Goal: Ask a question: Seek information or help from site administrators or community

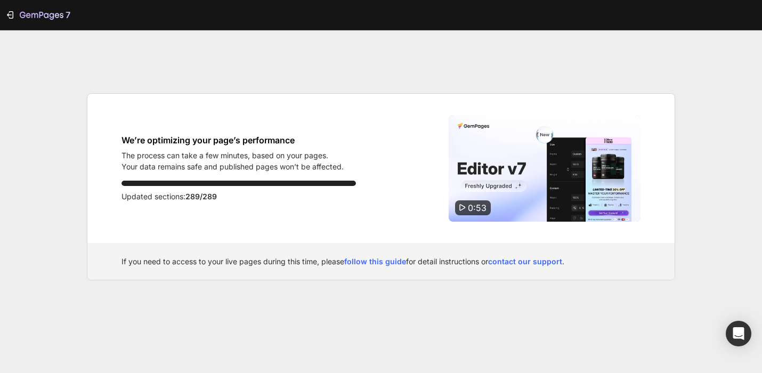
click at [461, 205] on icon at bounding box center [462, 207] width 6 height 6
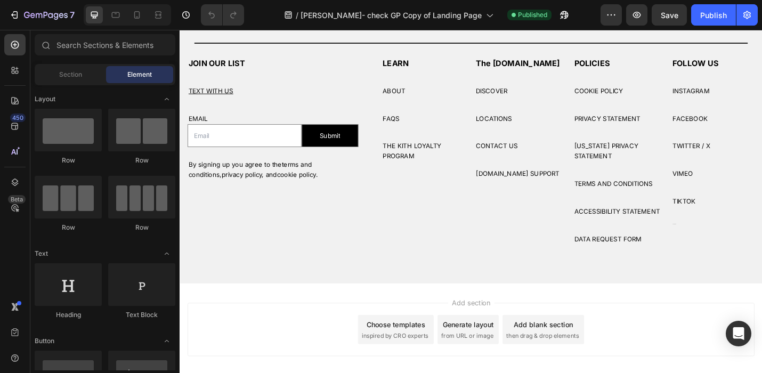
scroll to position [1953, 0]
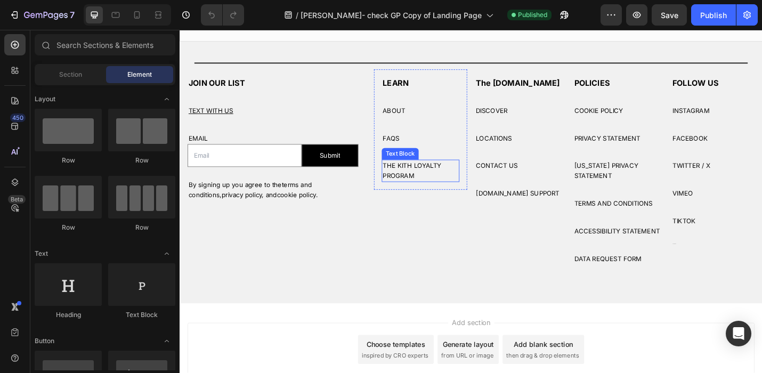
click at [441, 187] on p "THE KITH LOYALTY PROGRAM" at bounding box center [443, 185] width 83 height 22
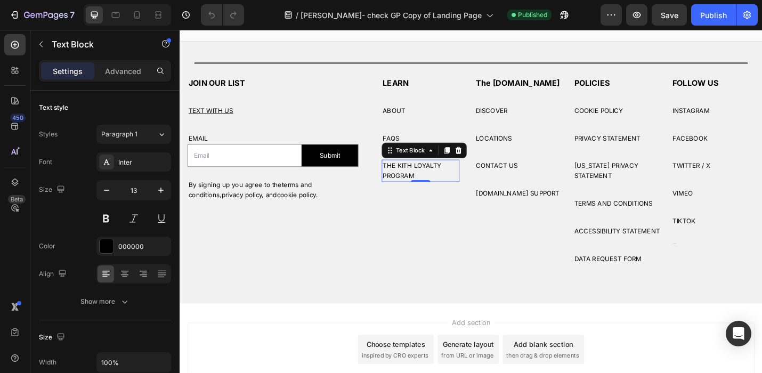
click at [435, 186] on p "THE KITH LOYALTY PROGRAM" at bounding box center [443, 185] width 83 height 22
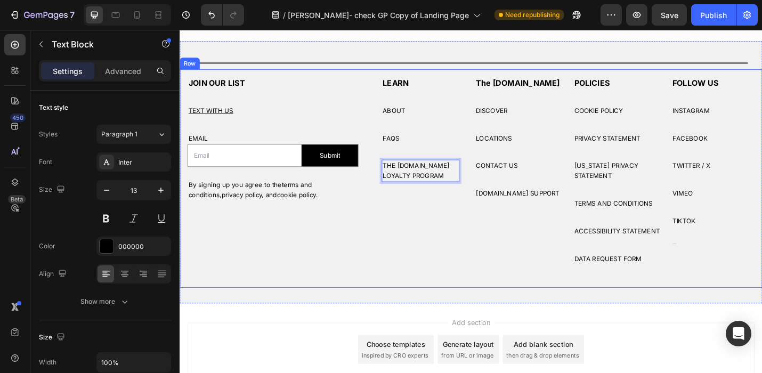
click at [470, 286] on div "JOIN OUR LIST Heading TEXT WITH US Text Block EMAIL Text Block Email Field Subm…" at bounding box center [336, 193] width 315 height 240
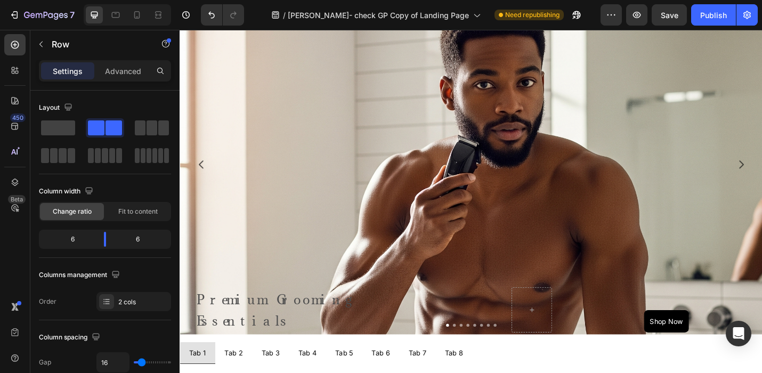
scroll to position [477, 0]
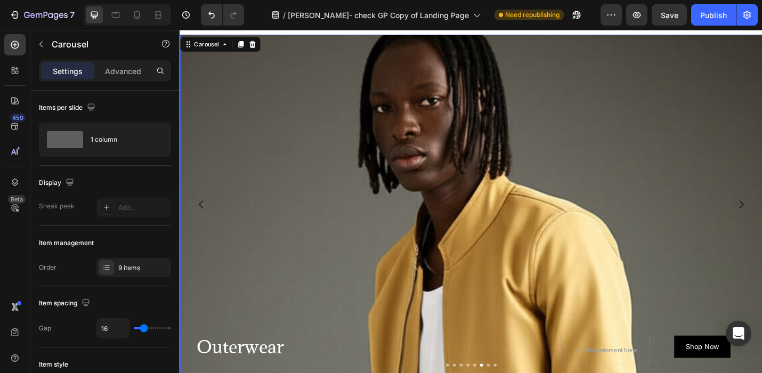
scroll to position [411, 0]
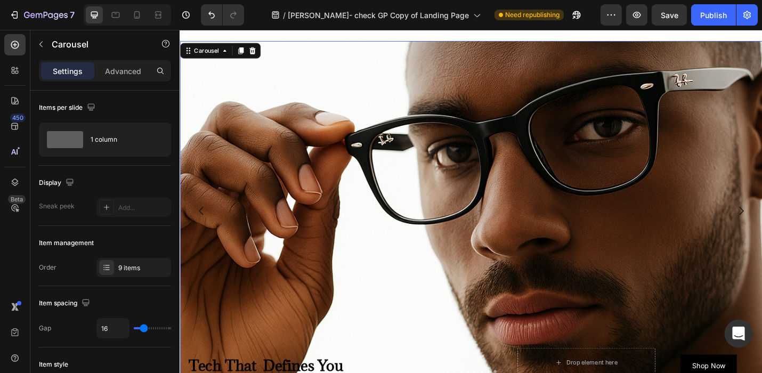
click at [738, 331] on icon "Open Intercom Messenger" at bounding box center [738, 333] width 12 height 14
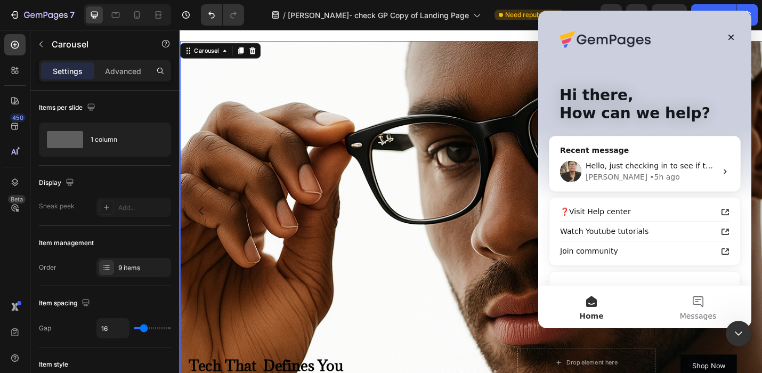
scroll to position [0, 0]
click at [606, 170] on div "Hello, just checking in to see if the solution I shared earlier worked for you.…" at bounding box center [650, 165] width 131 height 11
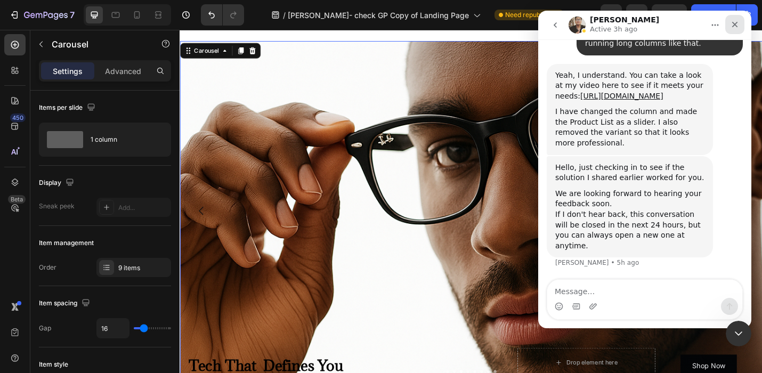
scroll to position [11767, 0]
click at [735, 20] on icon "Close" at bounding box center [734, 24] width 9 height 9
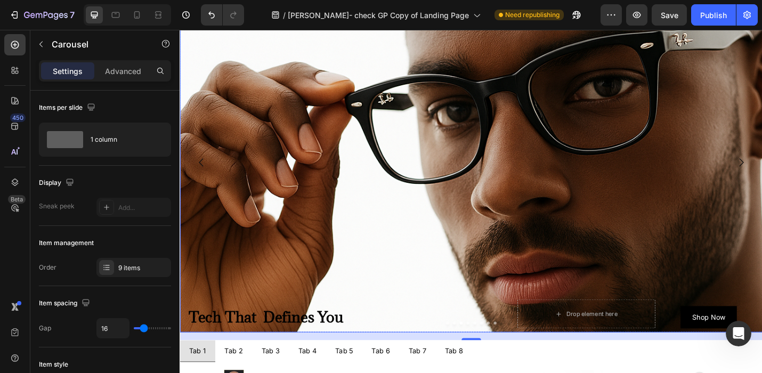
scroll to position [455, 0]
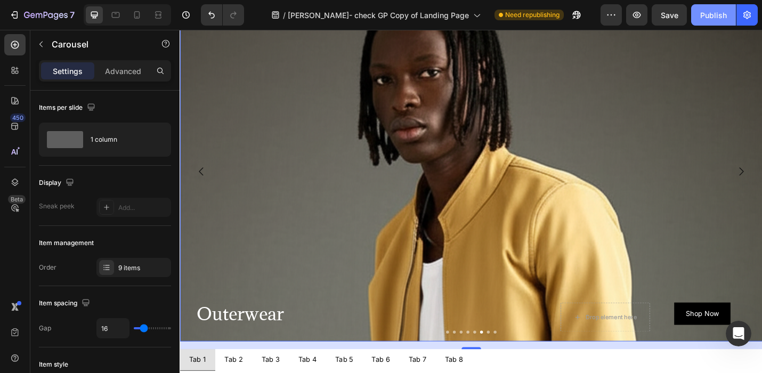
click at [716, 19] on div "Publish" at bounding box center [713, 15] width 27 height 11
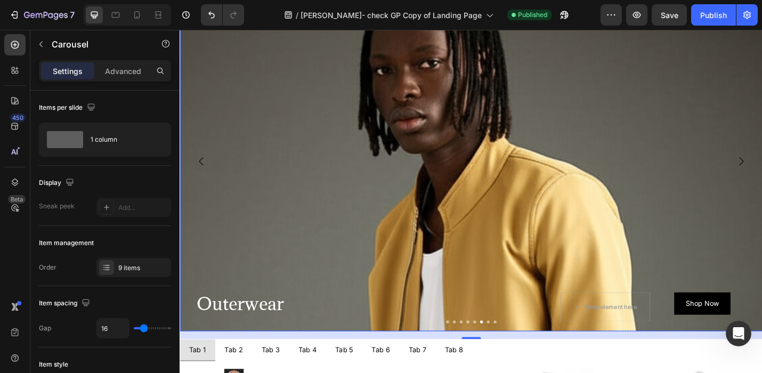
scroll to position [467, 0]
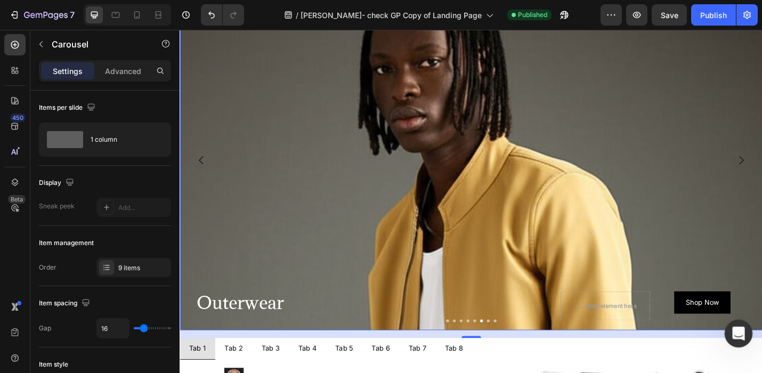
click at [738, 334] on icon "Open Intercom Messenger" at bounding box center [737, 332] width 18 height 18
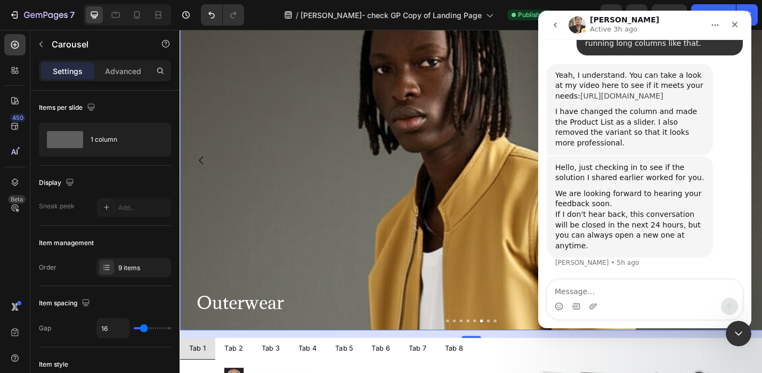
scroll to position [11747, 0]
click at [565, 291] on textarea "Message…" at bounding box center [644, 289] width 195 height 18
type textarea "Hi, Is anyone there?"
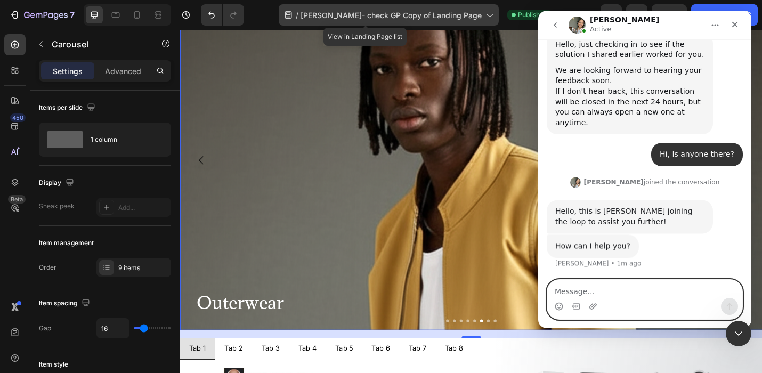
scroll to position [11890, 0]
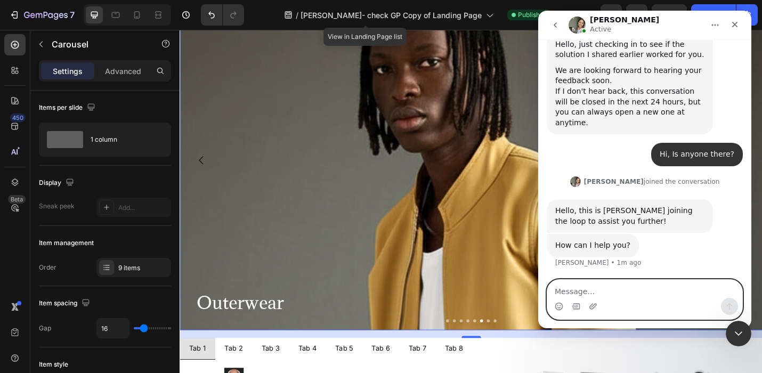
click at [572, 291] on textarea "Message…" at bounding box center [644, 289] width 195 height 18
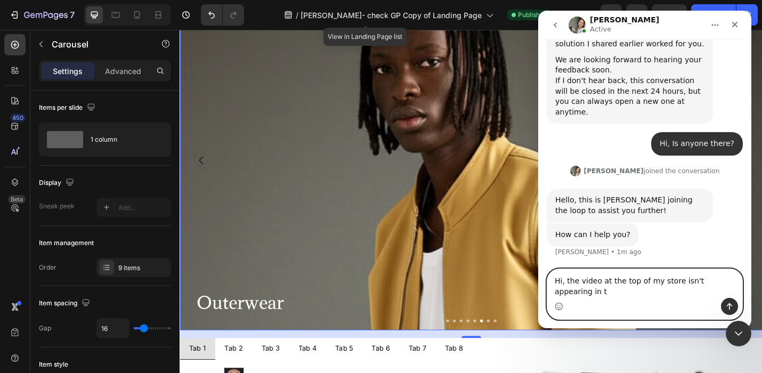
scroll to position [11900, 0]
type textarea "Hi, the video at the top of my store isn't appearing in the published version."
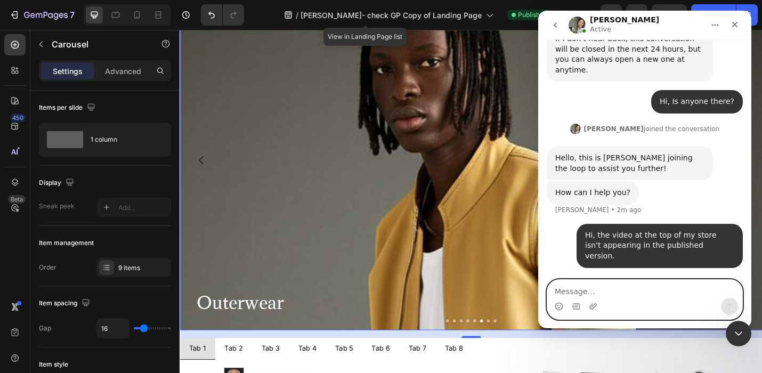
scroll to position [11932, 0]
click at [560, 289] on textarea "Message…" at bounding box center [644, 289] width 195 height 18
paste textarea "[URL][DOMAIN_NAME]"
click at [557, 291] on textarea "[URL][DOMAIN_NAME]" at bounding box center [644, 289] width 195 height 18
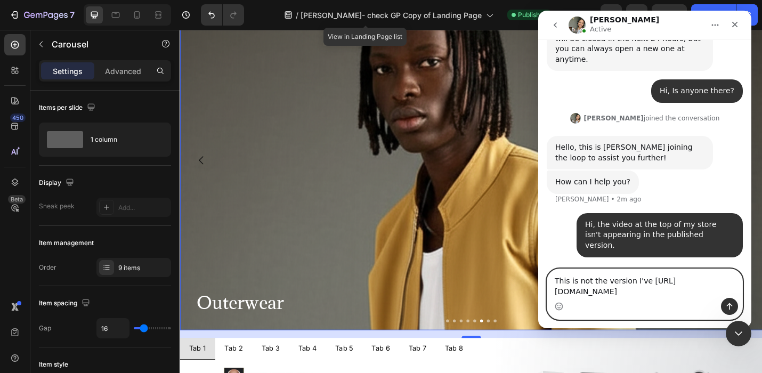
scroll to position [11942, 0]
type textarea "This is not the version I've published? [URL][DOMAIN_NAME]"
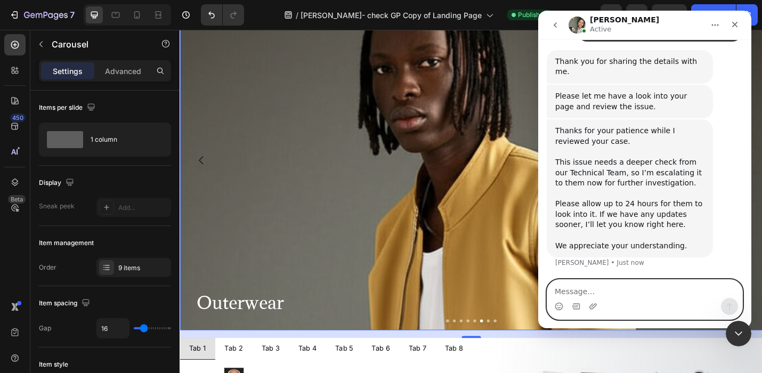
scroll to position [12172, 0]
click at [556, 289] on textarea "Message…" at bounding box center [644, 289] width 195 height 18
type textarea "NO"
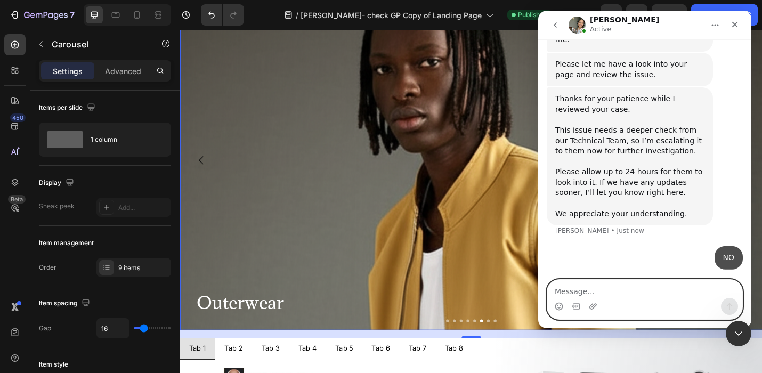
scroll to position [12204, 0]
type textarea "It has to delt with NOW"
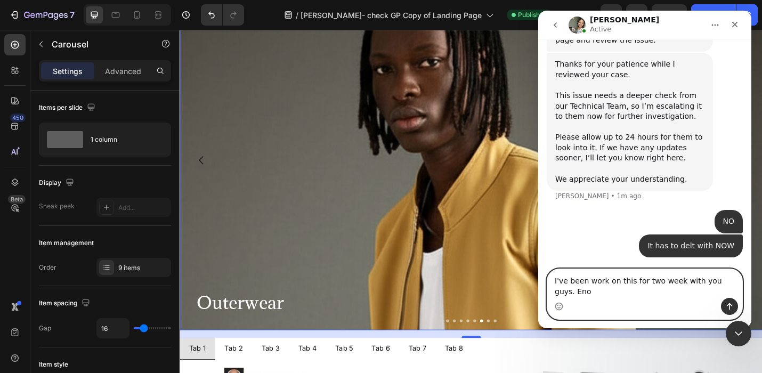
scroll to position [12239, 0]
type textarea "I've been work on this for two week with you guys. Enough it has to launch [DAT…"
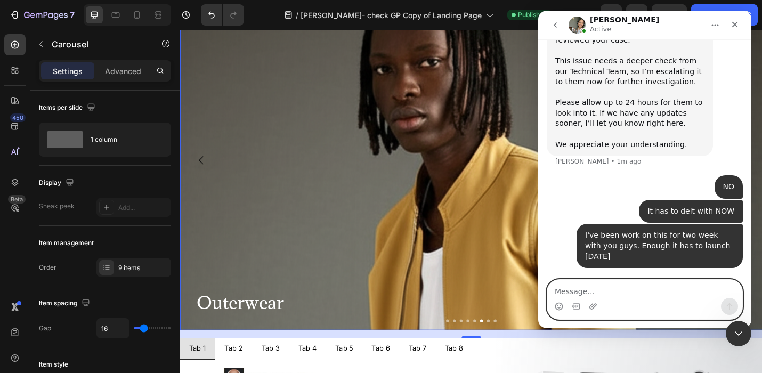
scroll to position [12263, 0]
click at [555, 292] on textarea "Message…" at bounding box center [644, 289] width 195 height 18
type textarea "Can I speak witha supervisor?"
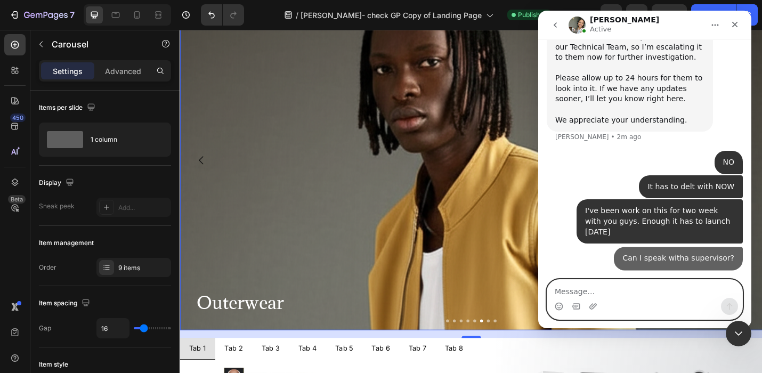
scroll to position [12287, 0]
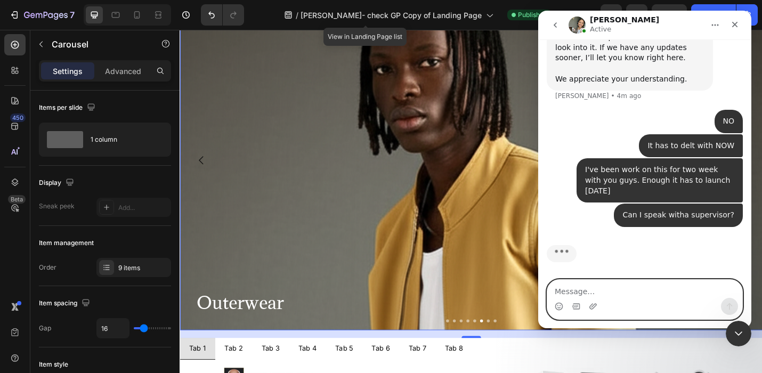
click at [588, 284] on textarea "Message…" at bounding box center [644, 289] width 195 height 18
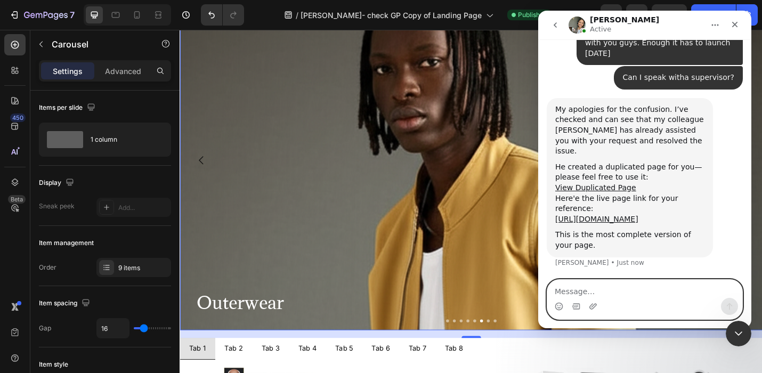
scroll to position [12465, 0]
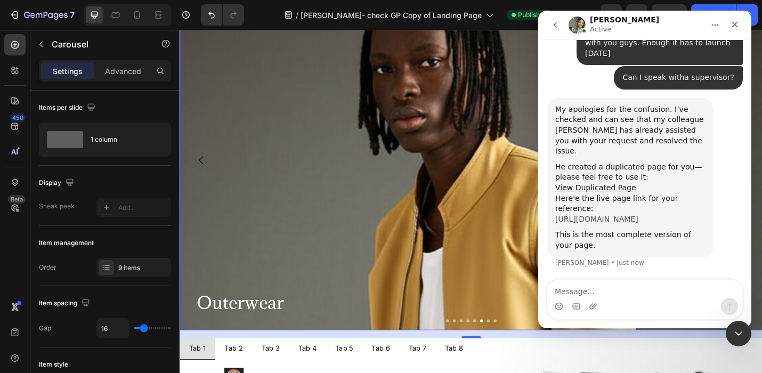
click at [619, 215] on link "[URL][DOMAIN_NAME]" at bounding box center [596, 219] width 83 height 9
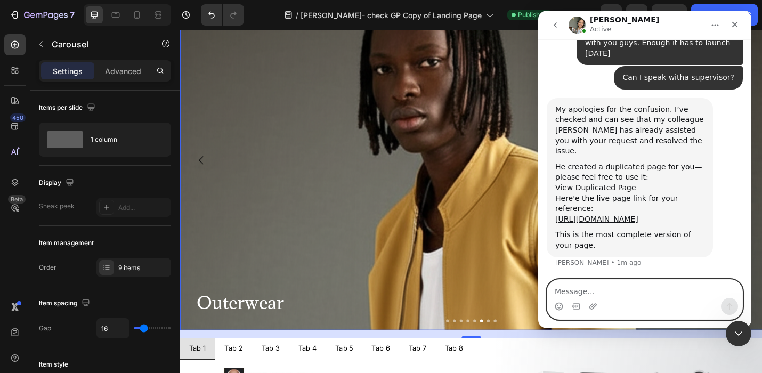
click at [568, 289] on textarea "Message…" at bounding box center [644, 289] width 195 height 18
type textarea "Yes, but how do I publish that version?"
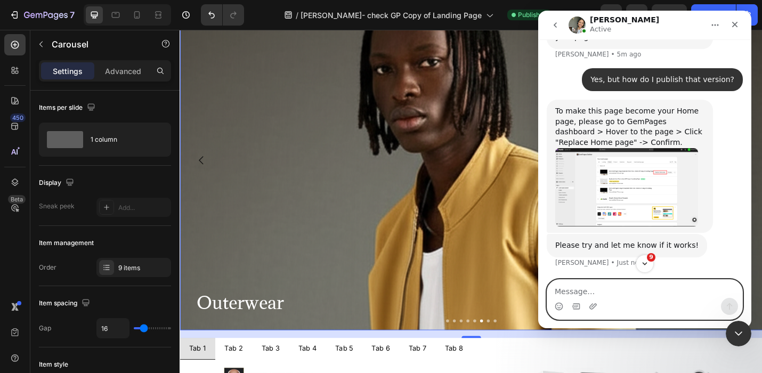
scroll to position [12673, 0]
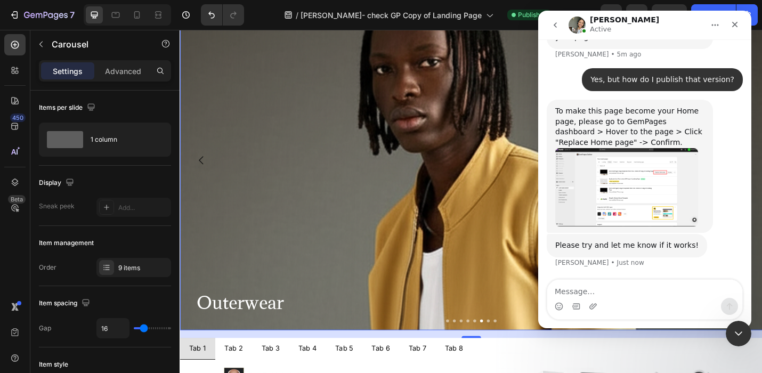
click at [562, 299] on div "Intercom messenger" at bounding box center [558, 306] width 9 height 17
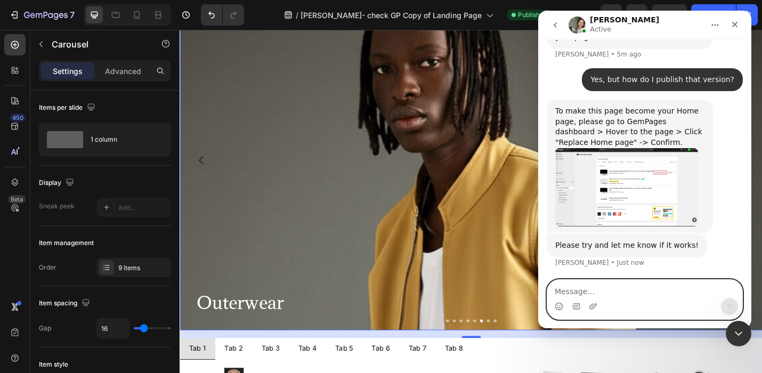
click at [573, 286] on textarea "Message…" at bounding box center [644, 289] width 195 height 18
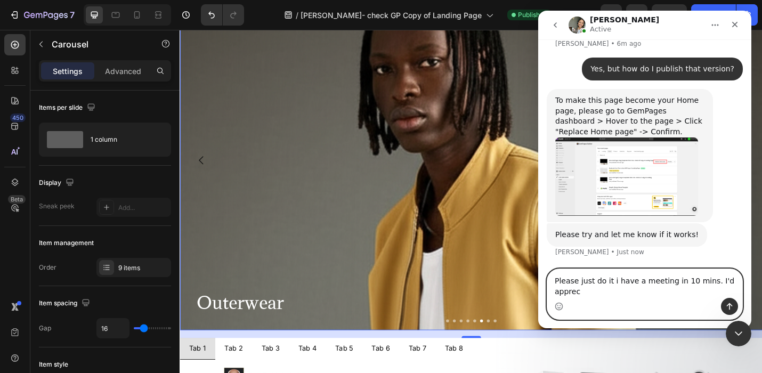
scroll to position [12684, 0]
click at [592, 282] on textarea "Please just do it i have a meeting in 10 mins. I'd appreciate it" at bounding box center [644, 283] width 195 height 29
click at [608, 283] on textarea "Please just do it i have a meeting in 10 mins. I'd appreciate it" at bounding box center [644, 283] width 195 height 29
type textarea "Please implement the changes, i have a meeting in 10 mins. I'd appreciate it"
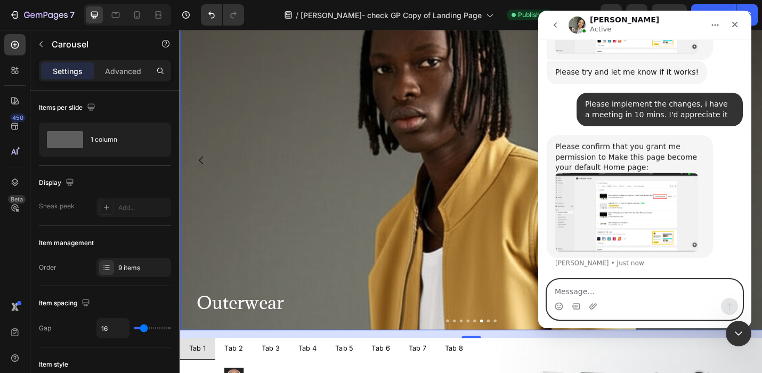
scroll to position [12847, 0]
click at [568, 295] on textarea "Message…" at bounding box center [644, 289] width 195 height 18
type textarea "i do"
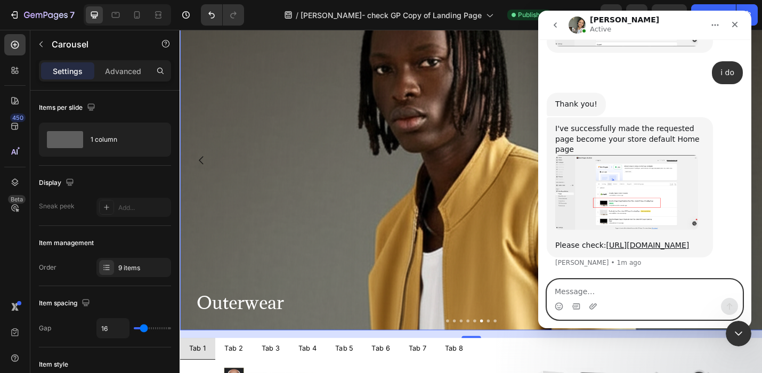
scroll to position [13051, 0]
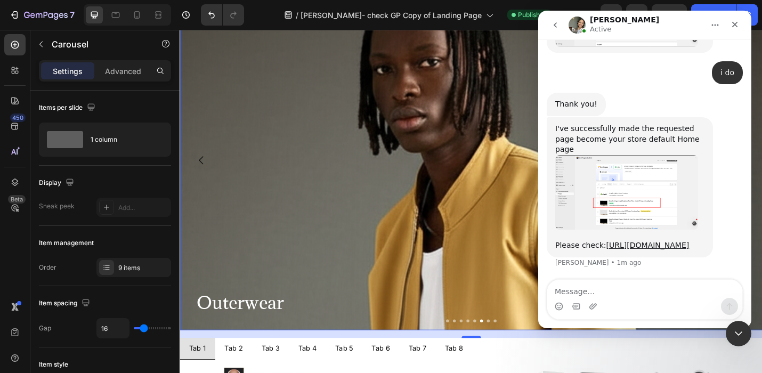
click at [609, 186] on img "Zoe says…" at bounding box center [626, 192] width 143 height 75
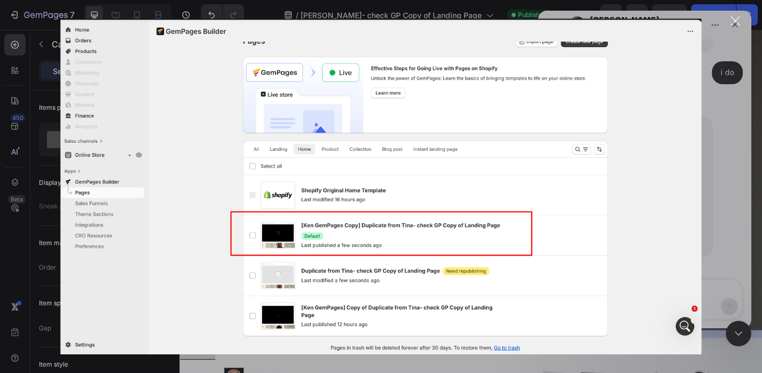
scroll to position [0, 0]
click at [735, 23] on div "Close" at bounding box center [735, 21] width 10 height 10
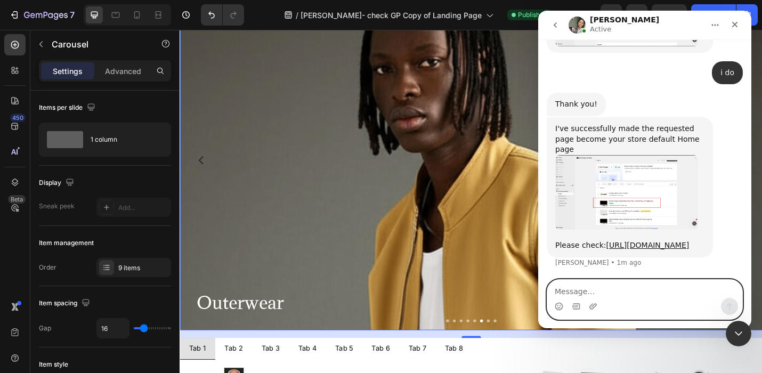
click at [570, 289] on textarea "Message…" at bounding box center [644, 289] width 195 height 18
type textarea "Many thanks I appreciate it"
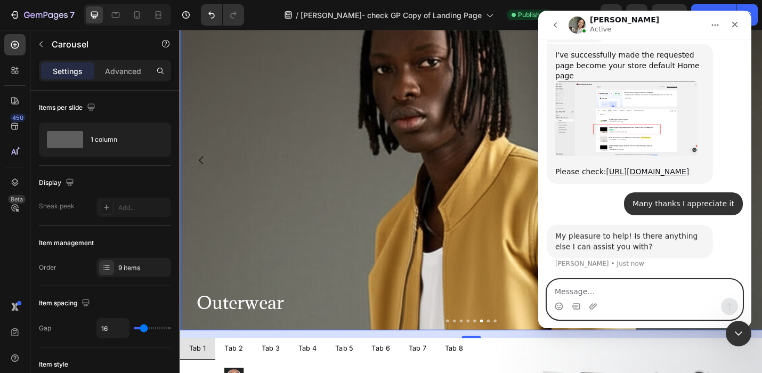
scroll to position [13125, 0]
click at [562, 295] on textarea "Message…" at bounding box center [644, 289] width 195 height 18
type textarea "There is one last problem"
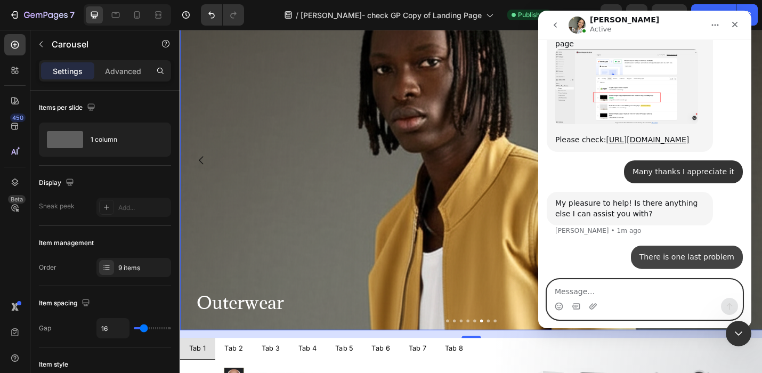
scroll to position [13156, 0]
click at [593, 308] on icon "Upload attachment" at bounding box center [592, 306] width 9 height 9
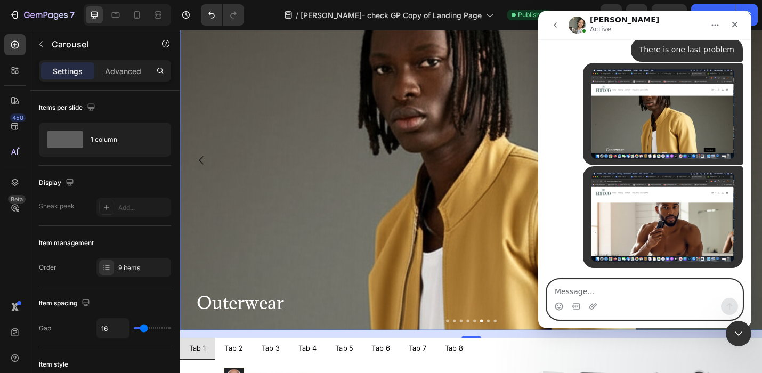
scroll to position [13363, 0]
click at [563, 288] on textarea "Message…" at bounding box center [644, 289] width 195 height 18
type textarea "These two crops are far to tight?"
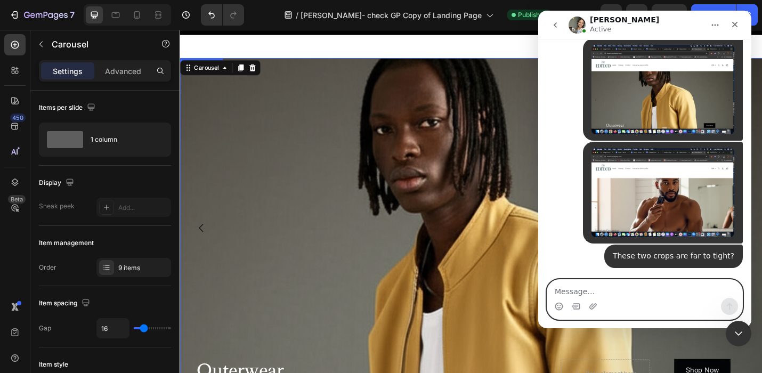
scroll to position [400, 0]
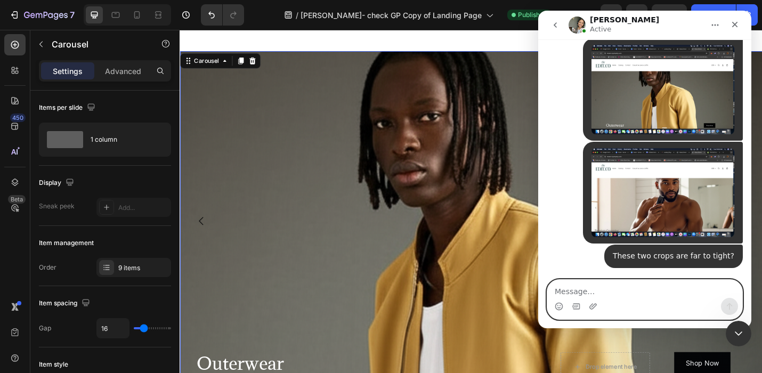
click at [560, 294] on textarea "Message…" at bounding box center [644, 289] width 195 height 18
type textarea "They're no the crop done in the edit suit?"
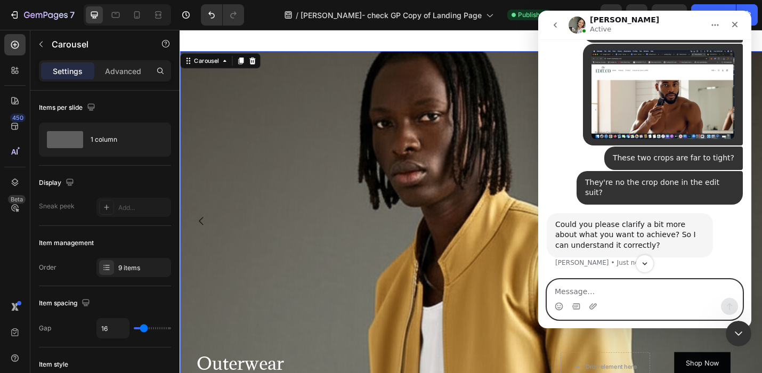
scroll to position [13380, 0]
click at [568, 292] on textarea "Message…" at bounding box center [644, 289] width 195 height 18
type textarea "the crop is to far down on their heads."
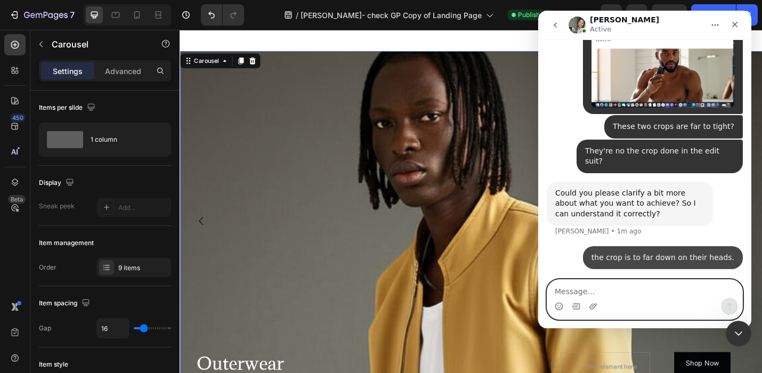
scroll to position [13496, 0]
click at [560, 296] on textarea "Message…" at bounding box center [644, 289] width 195 height 18
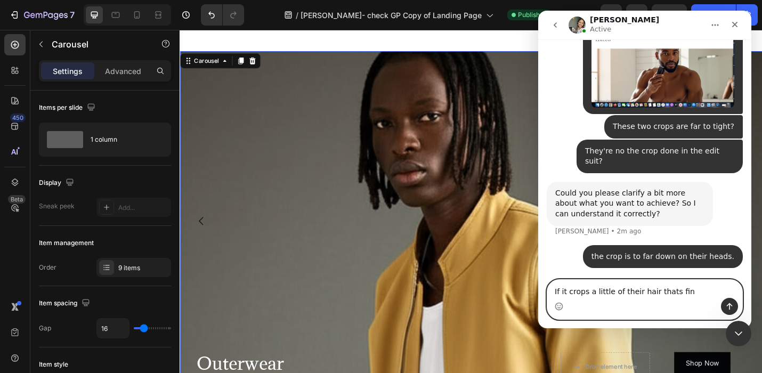
type textarea "If it crops a little of their hair thats fine"
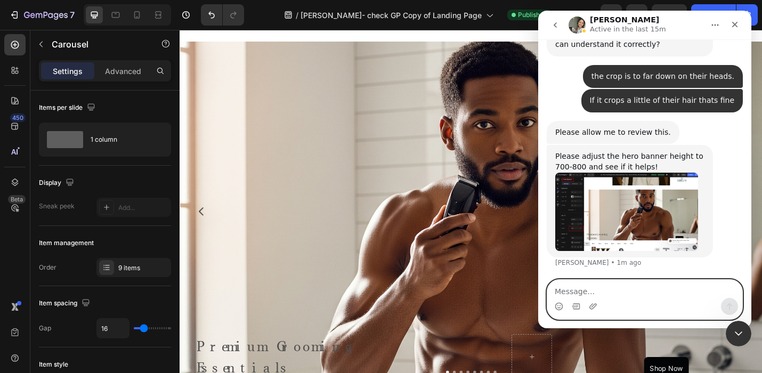
scroll to position [399, 0]
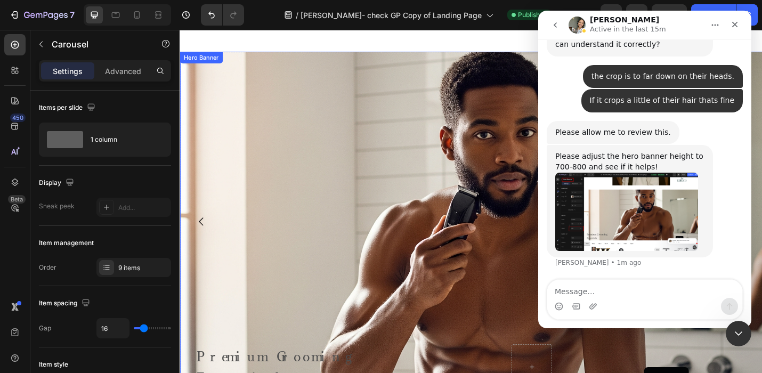
click at [252, 156] on div "Background Image" at bounding box center [498, 321] width 639 height 559
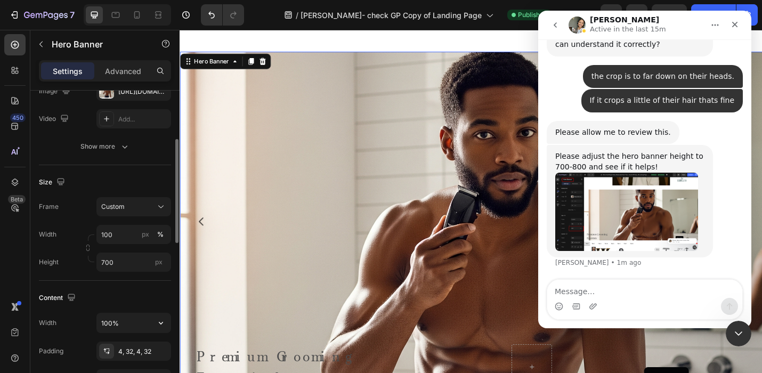
scroll to position [144, 0]
click at [105, 261] on input "700" at bounding box center [133, 261] width 75 height 19
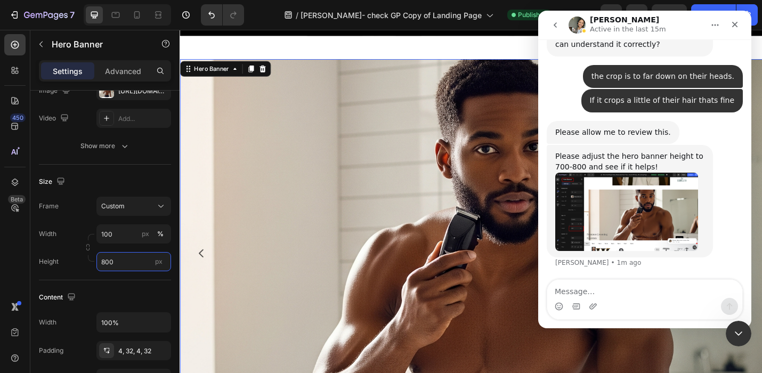
scroll to position [372, 0]
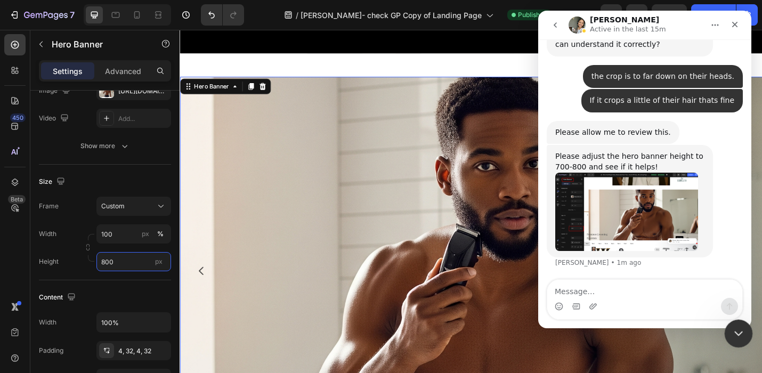
type input "800"
click at [740, 333] on icon "Close Intercom Messenger" at bounding box center [736, 331] width 13 height 13
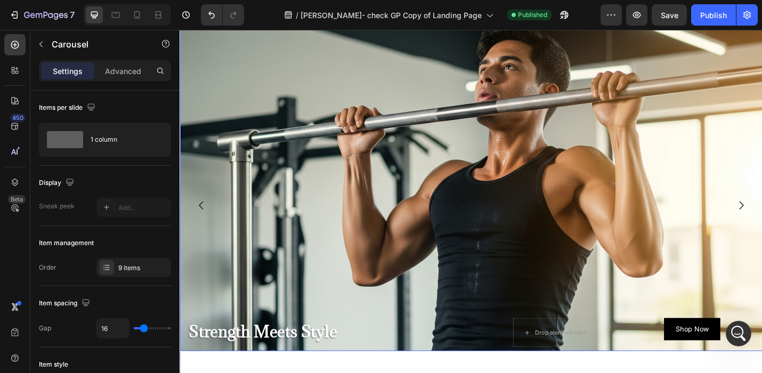
scroll to position [445, 0]
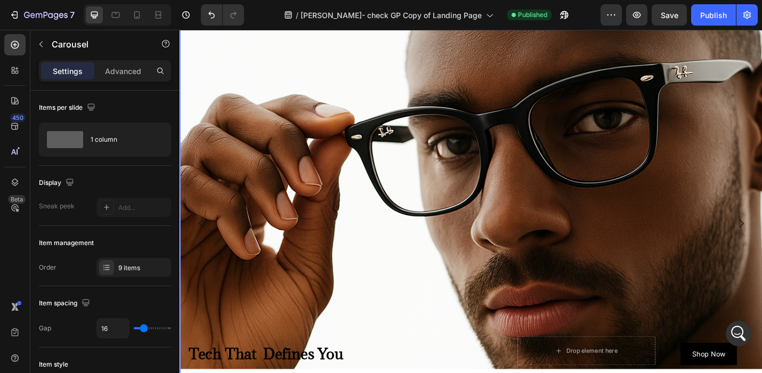
scroll to position [441, 0]
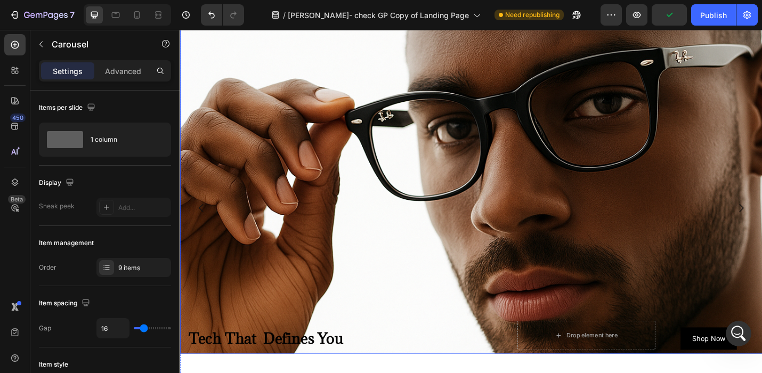
click at [761, 198] on div "Background Image" at bounding box center [498, 284] width 639 height 559
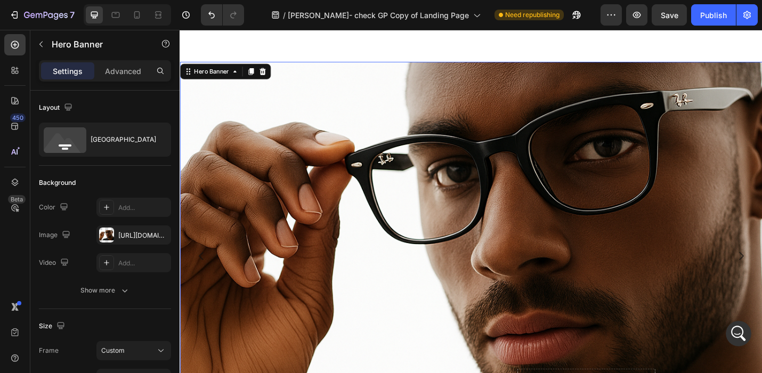
scroll to position [587, 0]
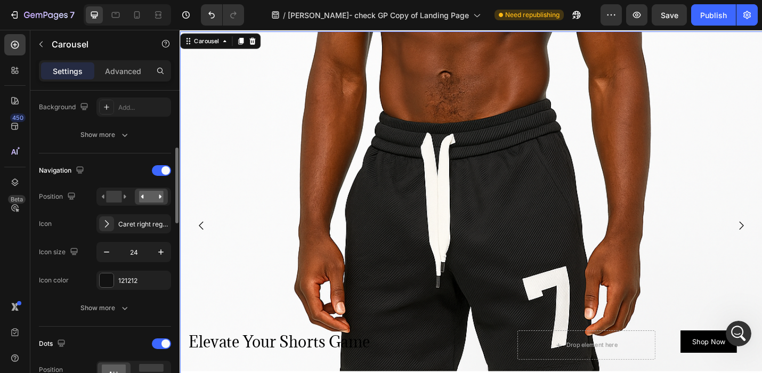
scroll to position [285, 0]
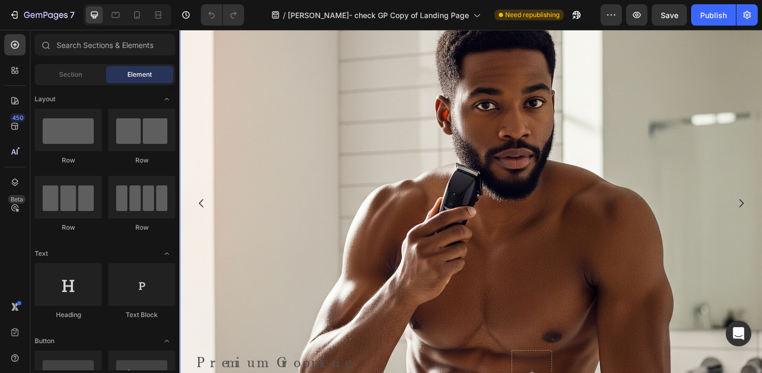
scroll to position [455, 0]
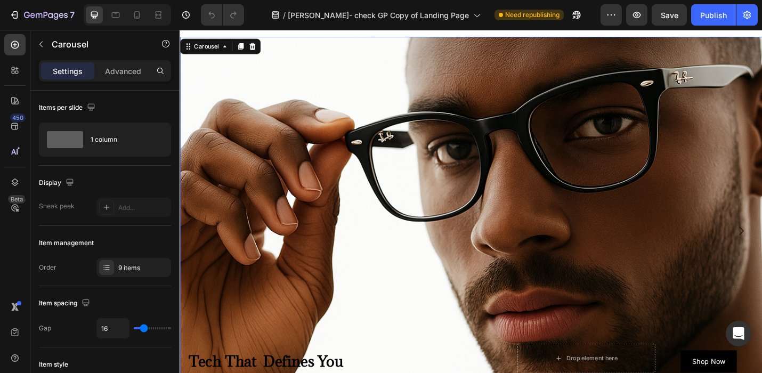
scroll to position [419, 0]
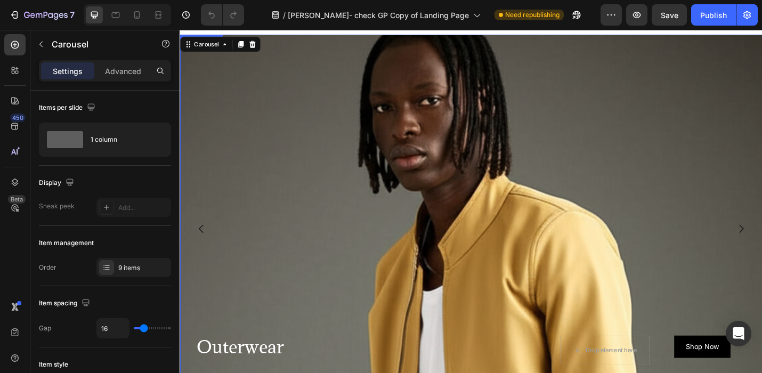
click at [473, 187] on div "Background Image" at bounding box center [498, 302] width 639 height 559
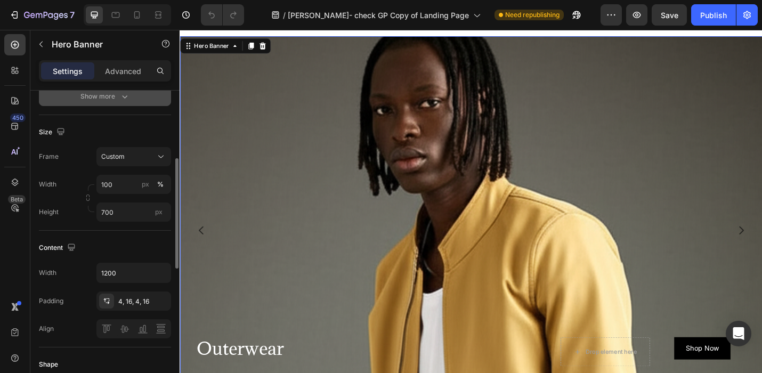
scroll to position [195, 0]
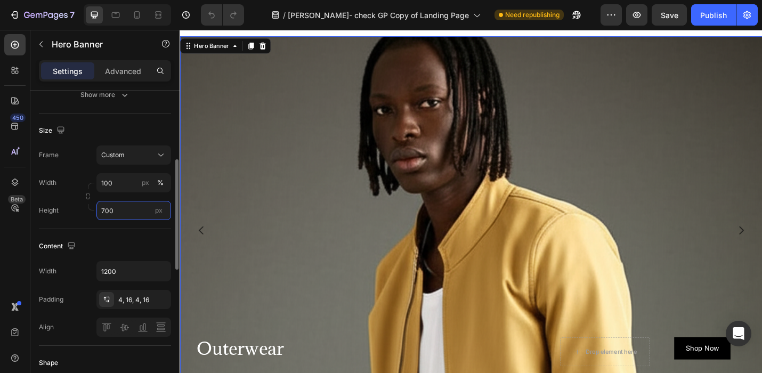
click at [113, 215] on input "700" at bounding box center [133, 210] width 75 height 19
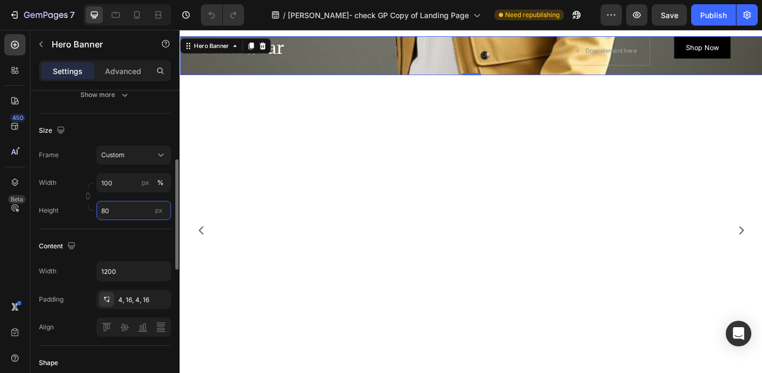
type input "800"
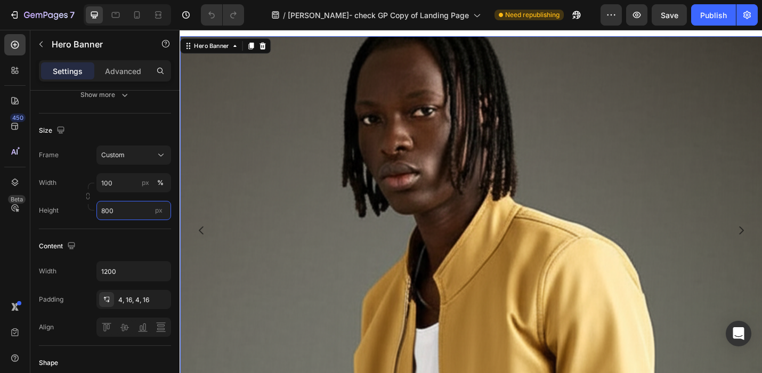
scroll to position [444, 0]
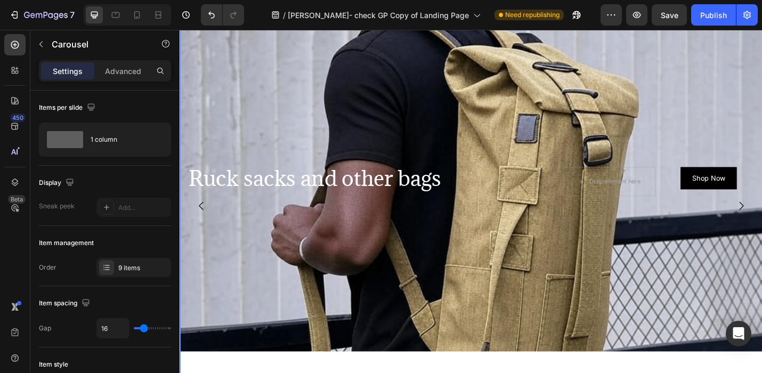
scroll to position [385, 0]
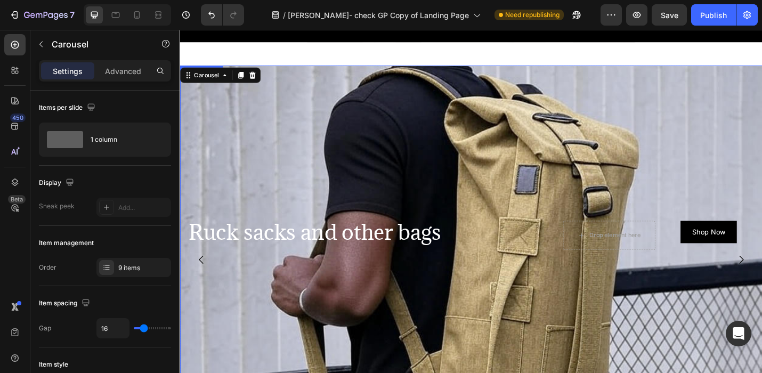
click at [700, 183] on div "Background Image" at bounding box center [498, 334] width 639 height 559
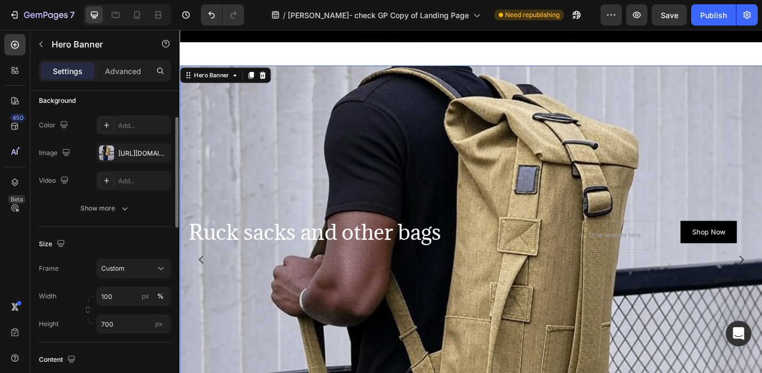
scroll to position [83, 0]
click at [114, 326] on input "700" at bounding box center [133, 323] width 75 height 19
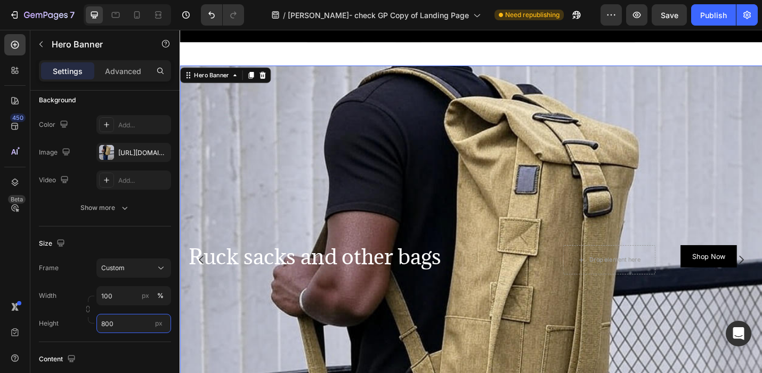
type input "800"
click at [761, 179] on div "Background Image" at bounding box center [498, 374] width 639 height 639
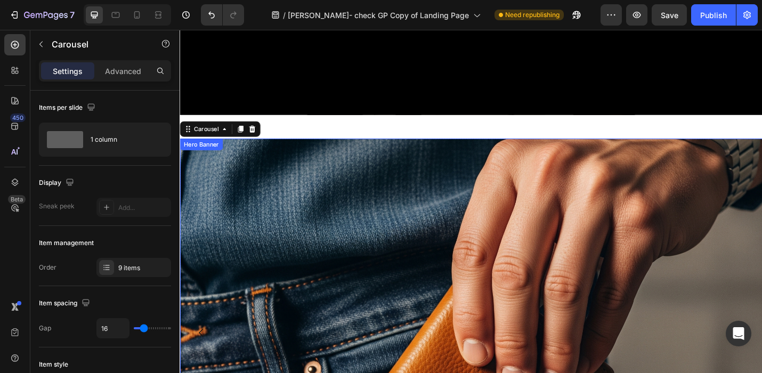
scroll to position [299, 0]
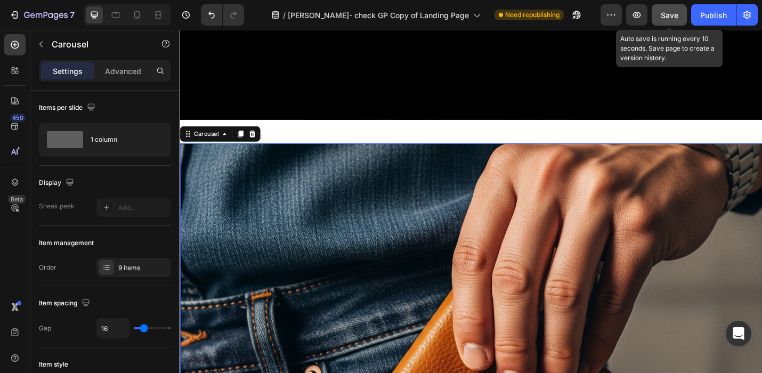
click at [668, 13] on span "Save" at bounding box center [669, 15] width 18 height 9
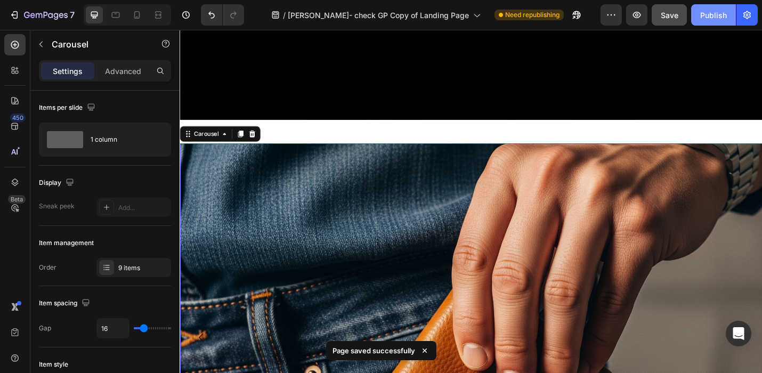
click at [715, 13] on div "Publish" at bounding box center [713, 15] width 27 height 11
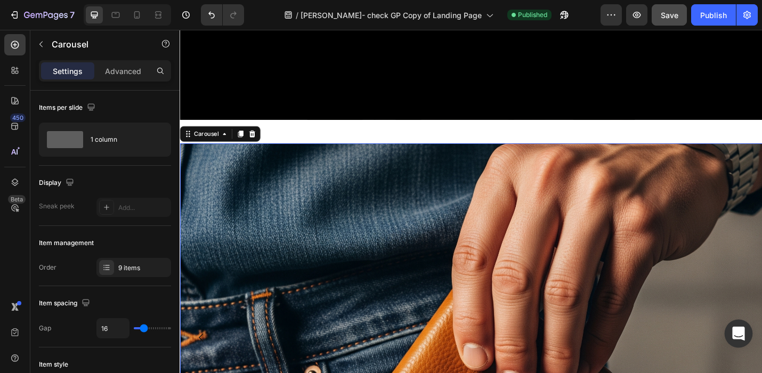
click at [741, 333] on icon "Open Intercom Messenger" at bounding box center [738, 333] width 12 height 14
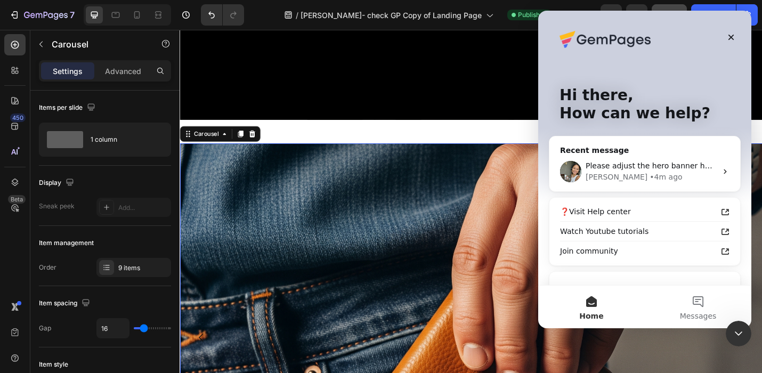
scroll to position [0, 0]
click at [600, 173] on div "Zoe • 4m ago" at bounding box center [650, 176] width 131 height 11
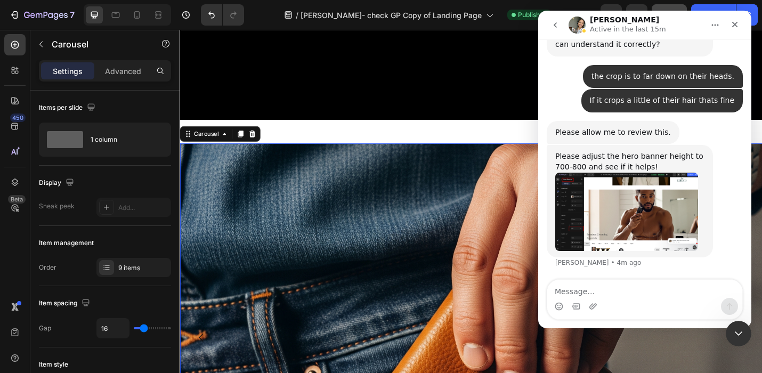
scroll to position [13654, 0]
click at [574, 295] on textarea "Message…" at bounding box center [644, 289] width 195 height 18
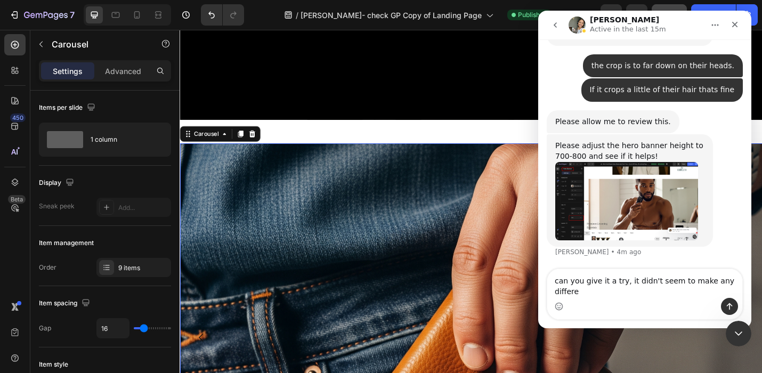
scroll to position [13665, 0]
type textarea "can you give it a try, it didn't seem to make any difference."
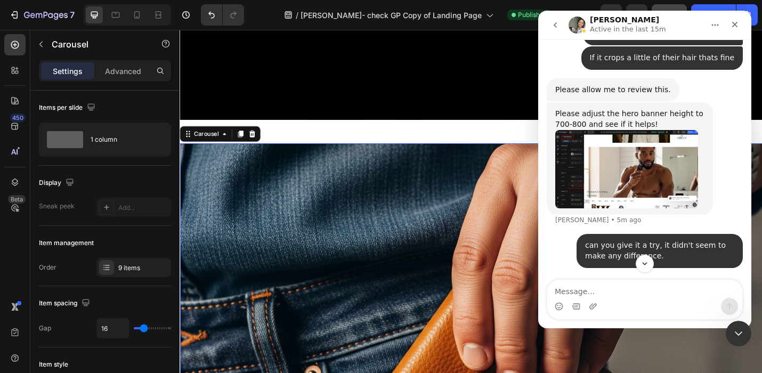
scroll to position [13697, 0]
click at [733, 328] on icon "Close Intercom Messenger" at bounding box center [736, 331] width 13 height 13
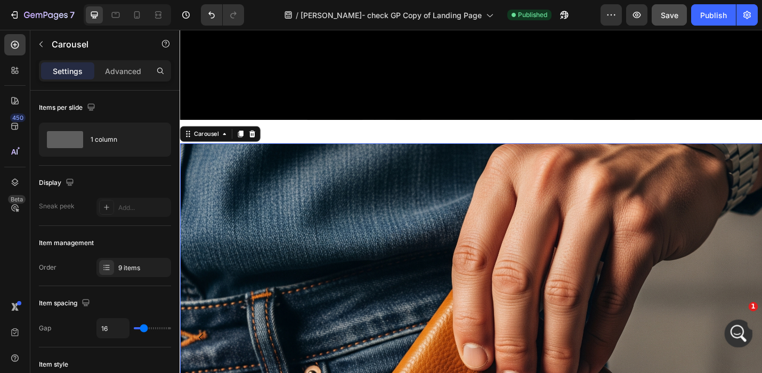
click at [733, 333] on icon "Open Intercom Messenger" at bounding box center [737, 332] width 18 height 18
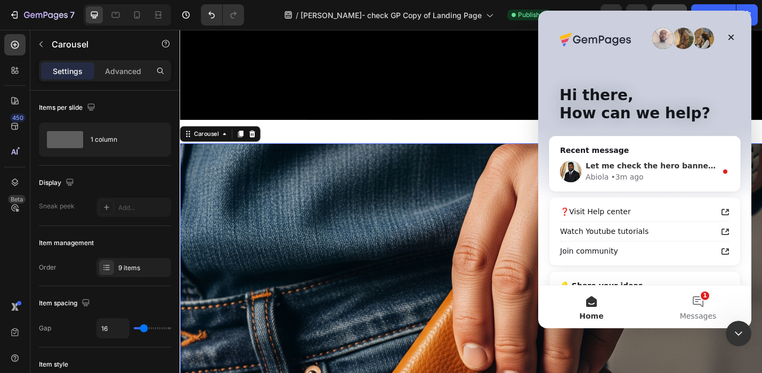
click at [631, 170] on div "Let me check the hero banner height for a moment" at bounding box center [650, 165] width 131 height 11
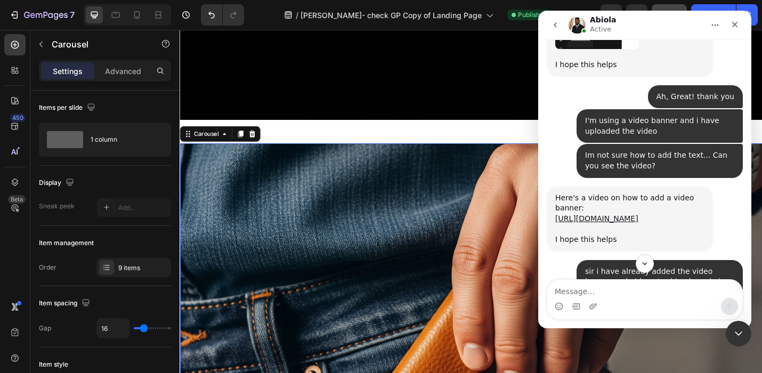
scroll to position [857, 0]
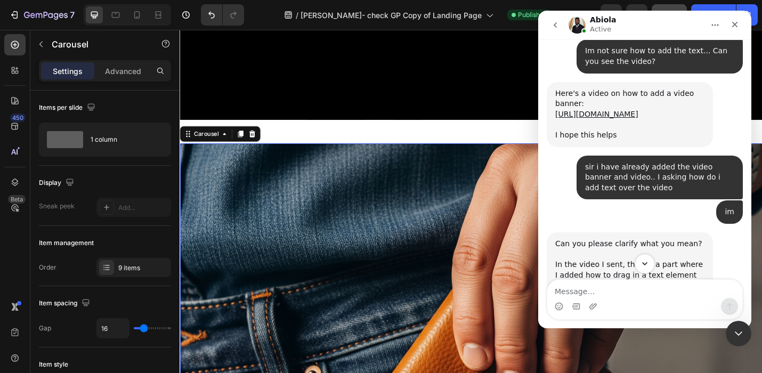
click at [645, 261] on icon "Scroll to bottom" at bounding box center [645, 264] width 10 height 10
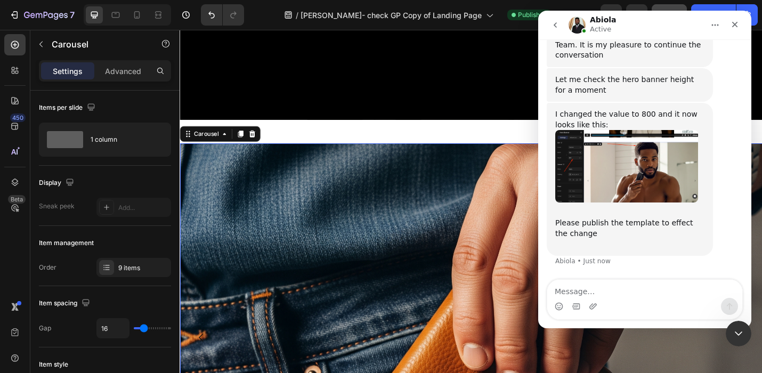
scroll to position [13954, 0]
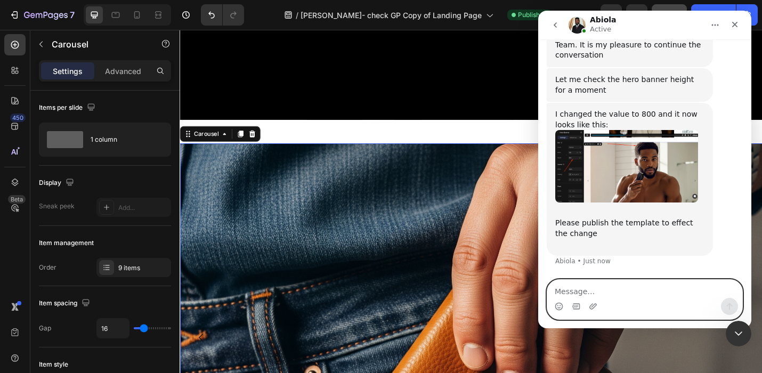
click at [595, 291] on textarea "Message…" at bounding box center [644, 289] width 195 height 18
type textarea "hold on"
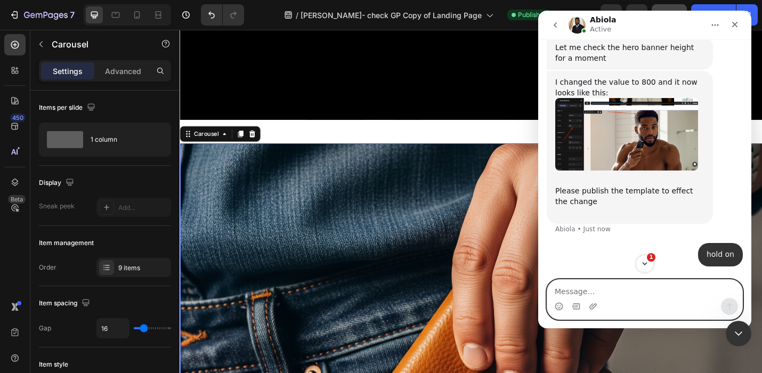
scroll to position [13921, 0]
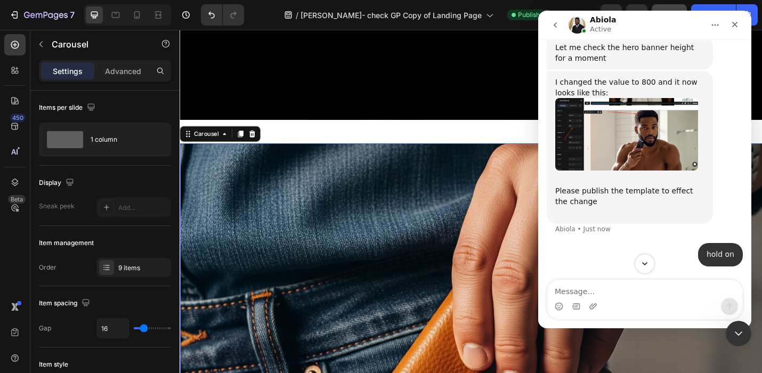
click at [640, 263] on icon "Scroll to bottom" at bounding box center [645, 264] width 10 height 10
click at [738, 336] on icon "Close Intercom Messenger" at bounding box center [736, 331] width 13 height 13
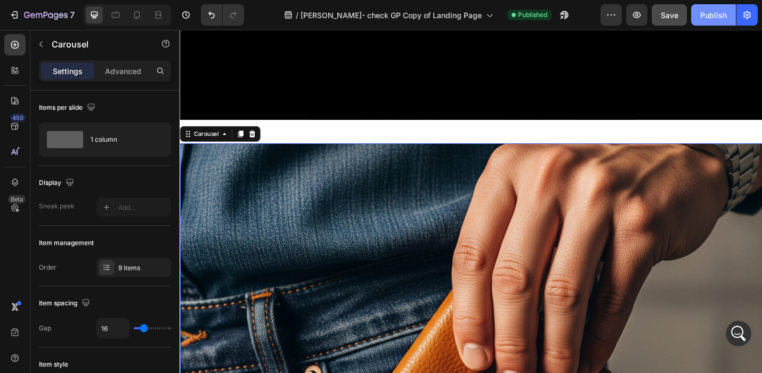
click at [717, 19] on div "Publish" at bounding box center [713, 15] width 27 height 11
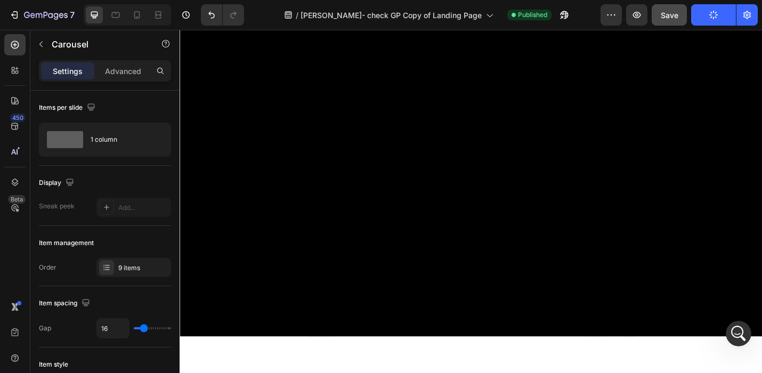
scroll to position [0, 0]
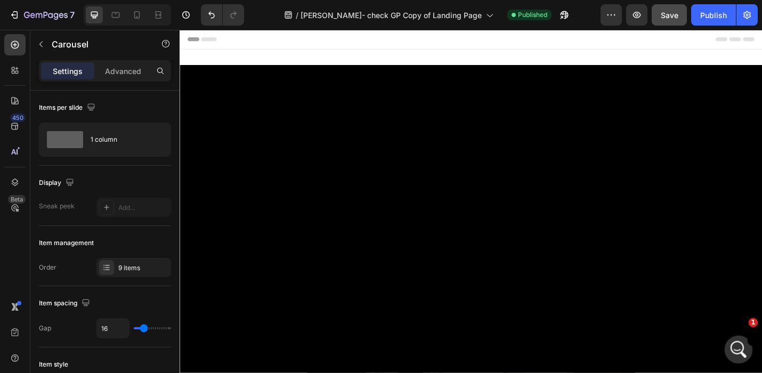
click at [737, 349] on icon "Open Intercom Messenger" at bounding box center [736, 348] width 7 height 9
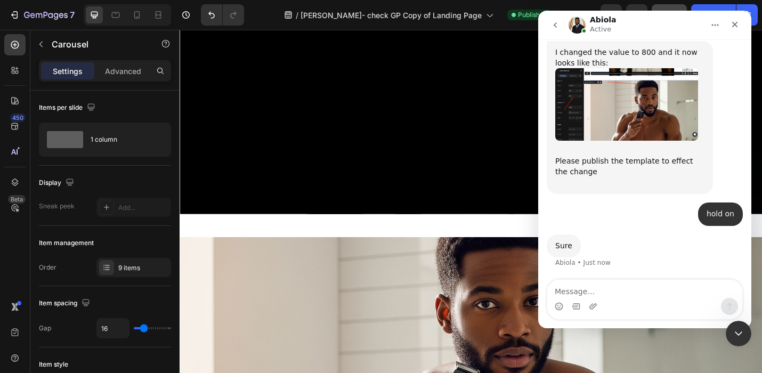
scroll to position [14017, 0]
click at [565, 287] on textarea "Message…" at bounding box center [644, 289] width 195 height 18
type textarea "doesn't seem to have changed?"
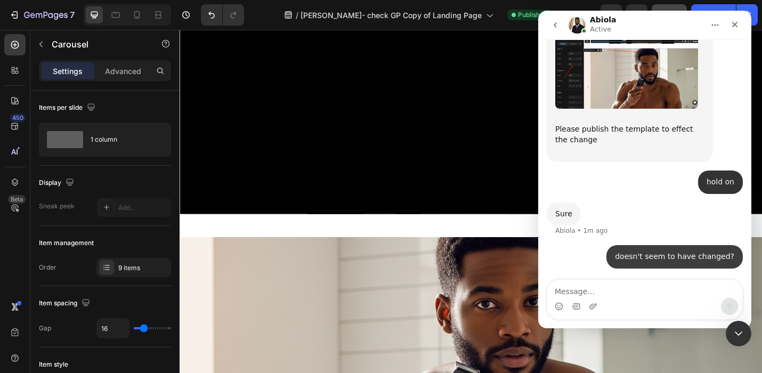
scroll to position [14021, 0]
click at [734, 331] on icon "Close Intercom Messenger" at bounding box center [736, 332] width 7 height 4
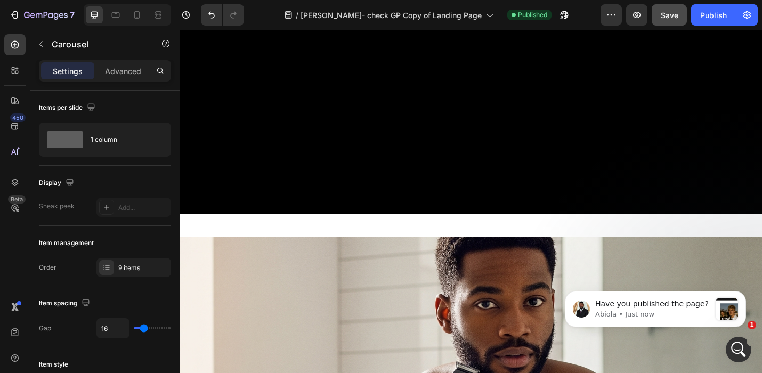
scroll to position [14172, 0]
click at [664, 305] on p "Have you published the page?" at bounding box center [652, 304] width 115 height 11
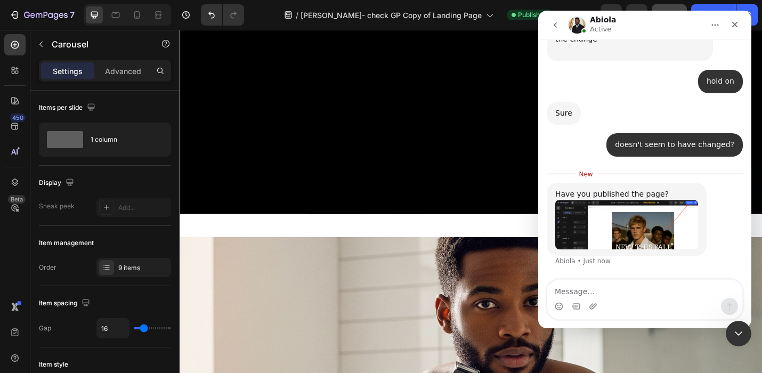
click at [563, 296] on textarea "Message…" at bounding box center [644, 289] width 195 height 18
type textarea "yes"
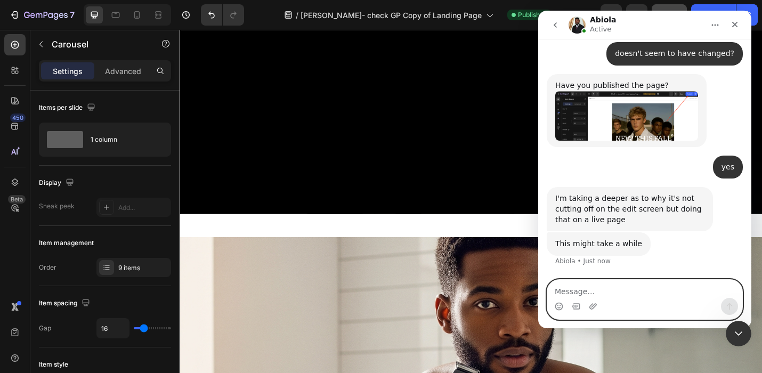
scroll to position [14320, 0]
click at [564, 294] on textarea "Message…" at bounding box center [644, 289] width 195 height 18
type textarea "ok"
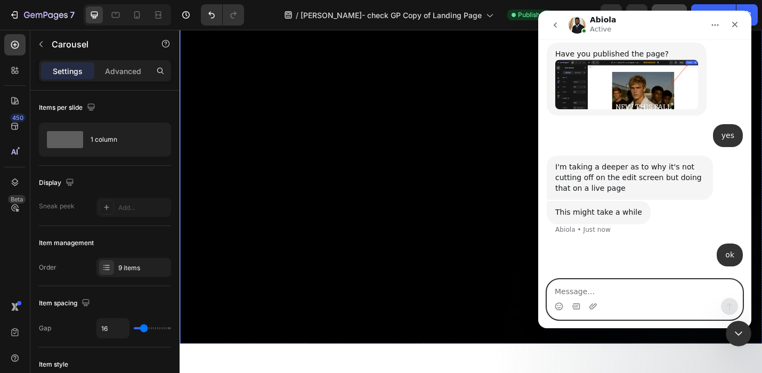
scroll to position [0, 0]
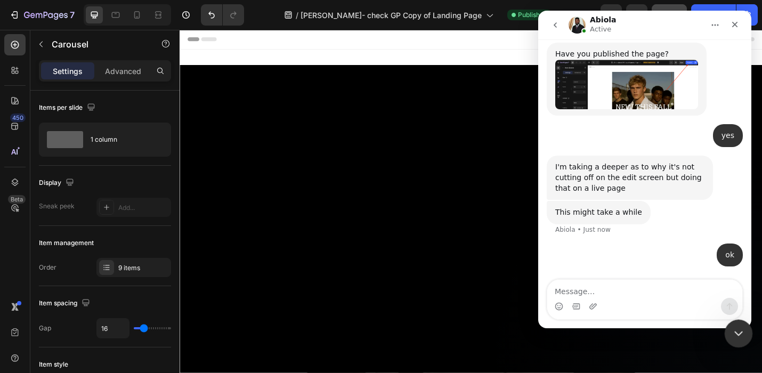
click at [741, 327] on icon "Close Intercom Messenger" at bounding box center [736, 331] width 13 height 13
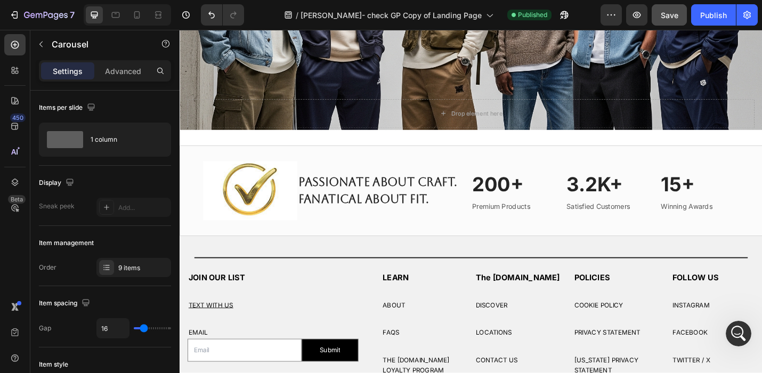
scroll to position [1831, 0]
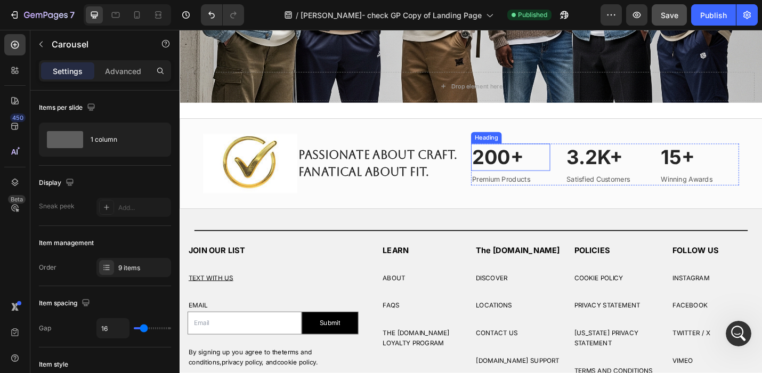
click at [541, 174] on p "200+" at bounding box center [542, 170] width 85 height 28
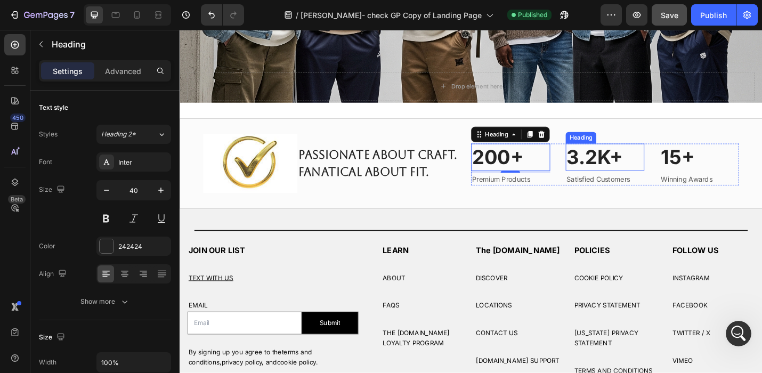
click at [616, 171] on p "3.2K+" at bounding box center [646, 170] width 85 height 28
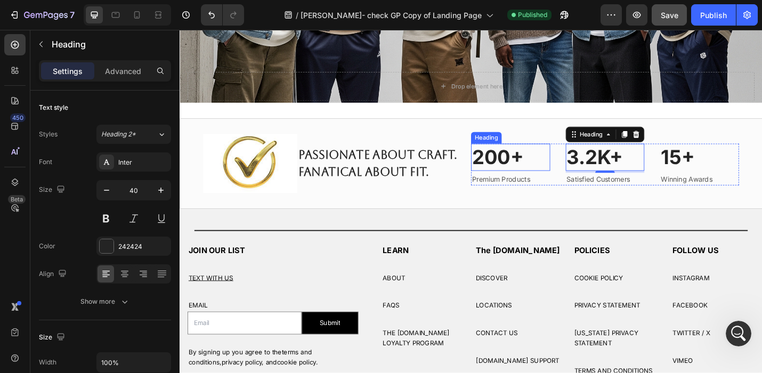
click at [522, 170] on p "200+" at bounding box center [542, 170] width 85 height 28
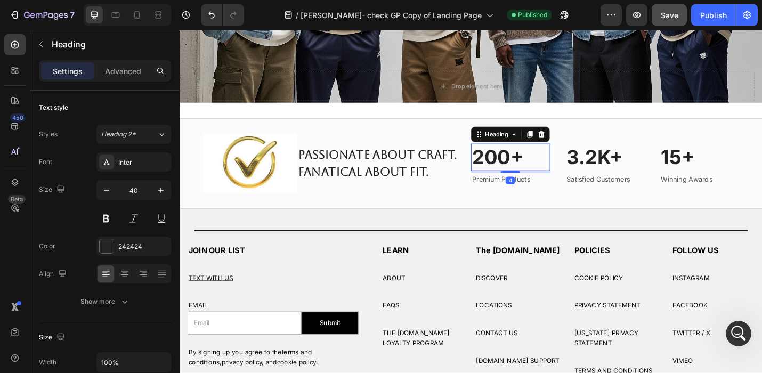
click at [522, 170] on p "200+" at bounding box center [542, 170] width 85 height 28
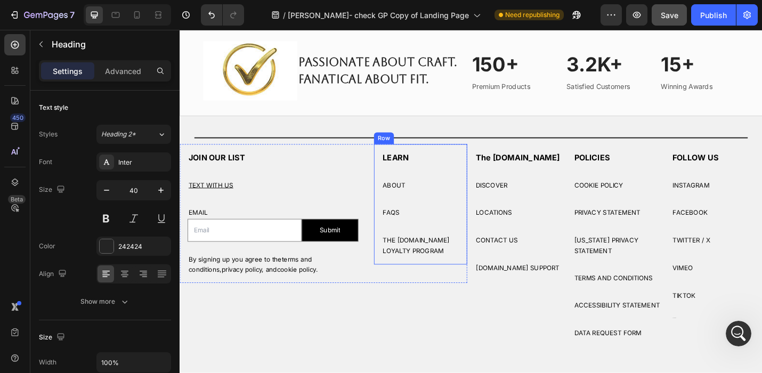
scroll to position [14456, 0]
click at [737, 329] on icon "Open Intercom Messenger" at bounding box center [736, 332] width 7 height 9
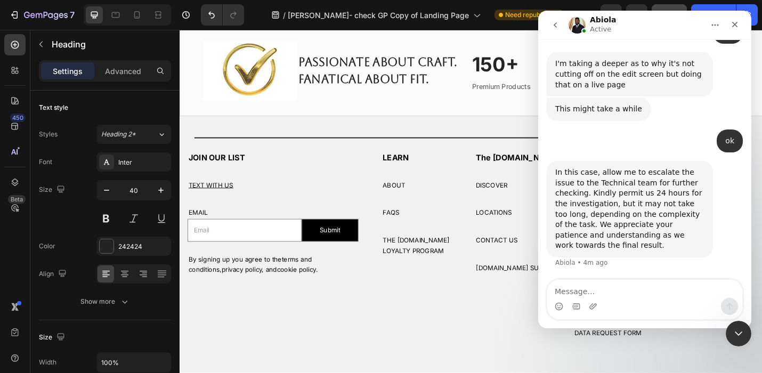
click at [557, 294] on textarea "Message…" at bounding box center [644, 289] width 195 height 18
type textarea "Abiola, I can't wait another 24hrs"
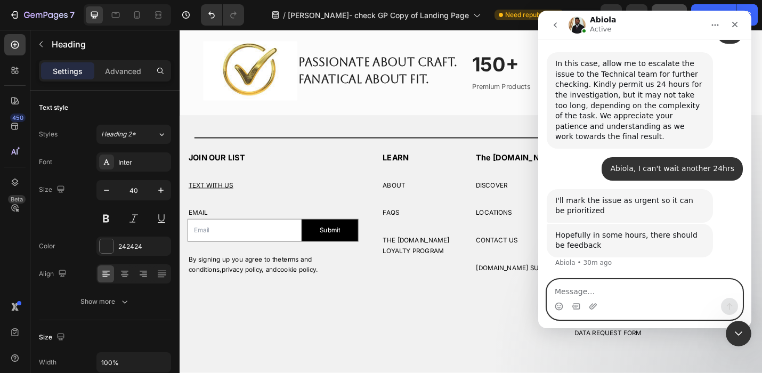
scroll to position [14590, 0]
